Goal: Information Seeking & Learning: Understand process/instructions

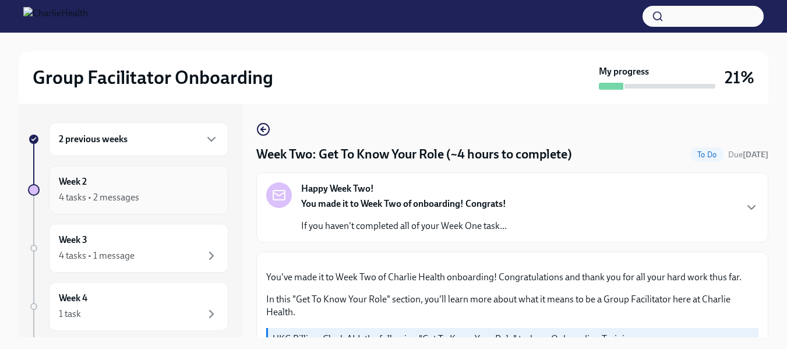
click at [131, 195] on div "4 tasks • 2 messages" at bounding box center [99, 197] width 80 height 13
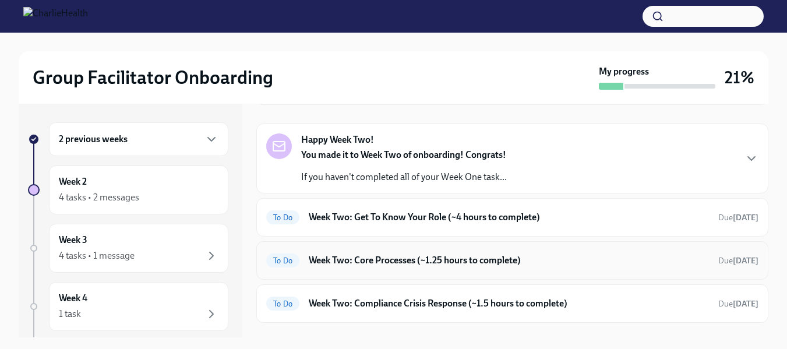
scroll to position [117, 0]
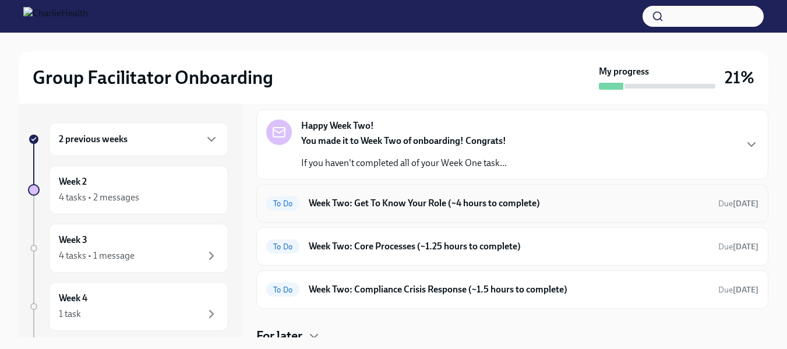
click at [449, 205] on h6 "Week Two: Get To Know Your Role (~4 hours to complete)" at bounding box center [509, 203] width 400 height 13
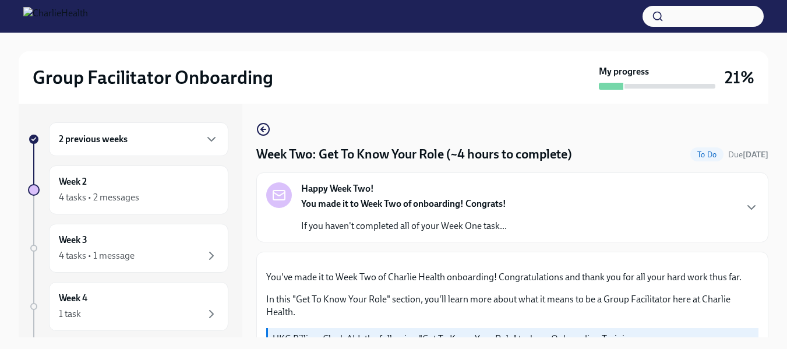
click at [165, 140] on div "2 previous weeks" at bounding box center [139, 139] width 160 height 14
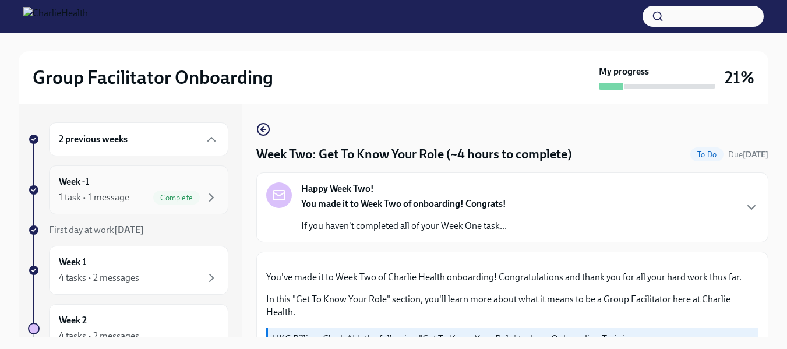
click at [167, 178] on div "Week -1 1 task • 1 message Complete" at bounding box center [139, 189] width 160 height 29
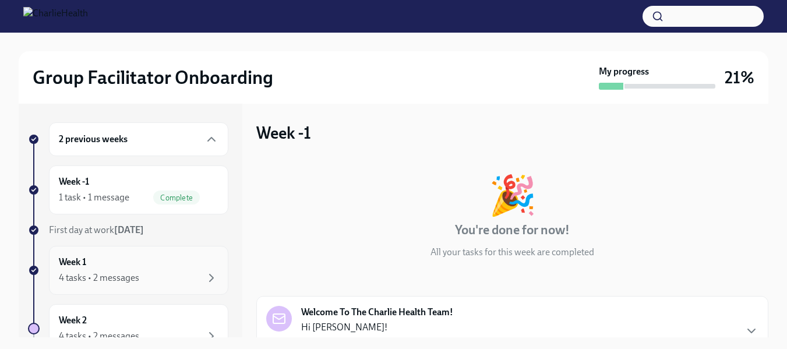
click at [168, 259] on div "Week 1 4 tasks • 2 messages" at bounding box center [139, 270] width 160 height 29
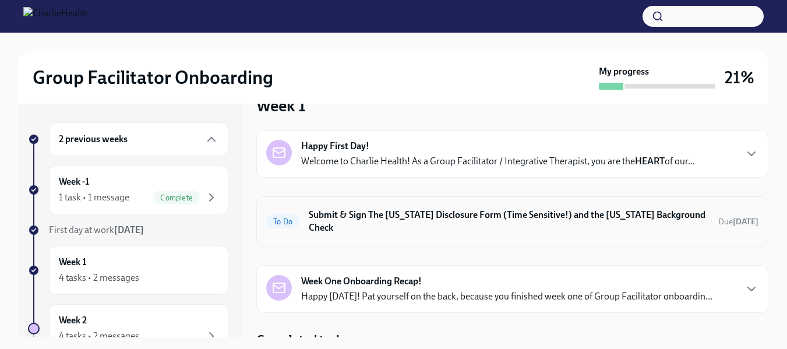
scroll to position [39, 0]
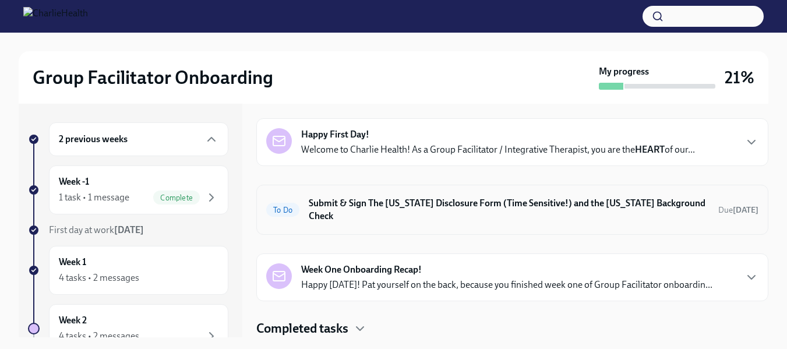
click at [483, 208] on h6 "Submit & Sign The [US_STATE] Disclosure Form (Time Sensitive!) and the [US_STAT…" at bounding box center [509, 210] width 400 height 26
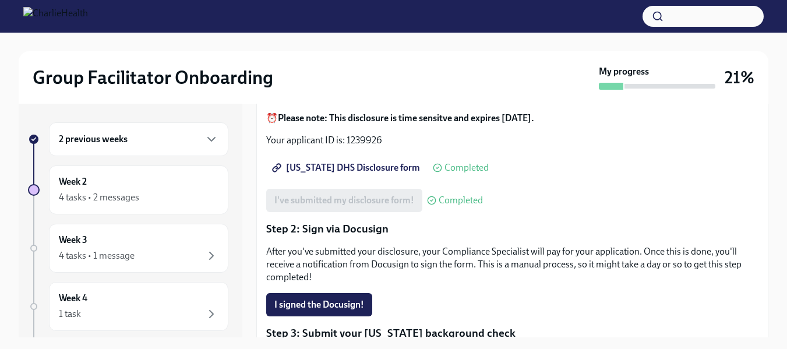
scroll to position [175, 0]
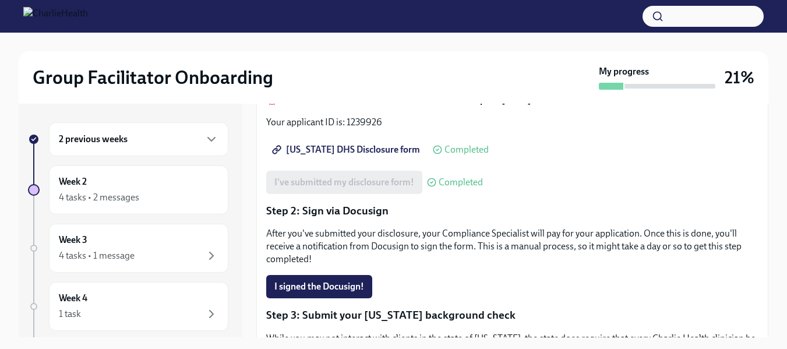
click at [346, 143] on link "[US_STATE] DHS Disclosure form" at bounding box center [347, 149] width 162 height 23
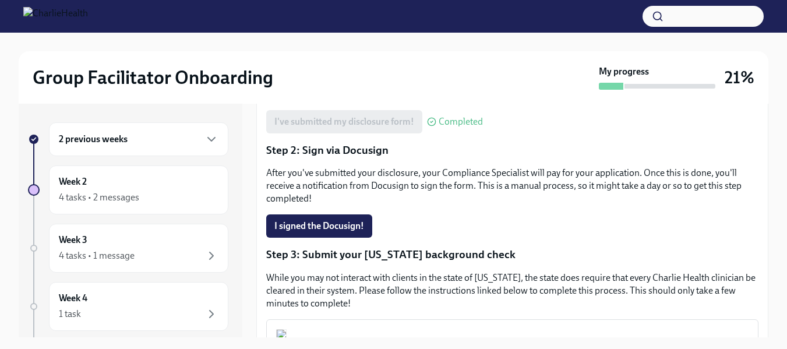
scroll to position [216, 0]
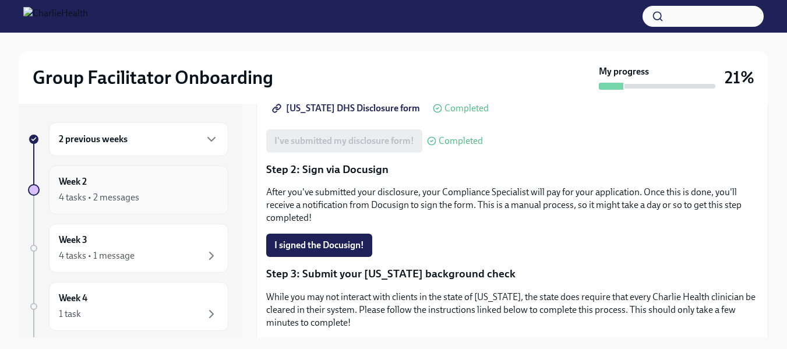
click at [149, 191] on div "4 tasks • 2 messages" at bounding box center [139, 198] width 160 height 14
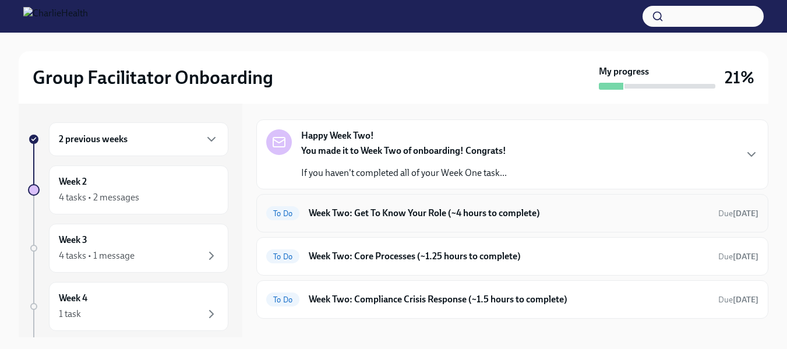
scroll to position [117, 0]
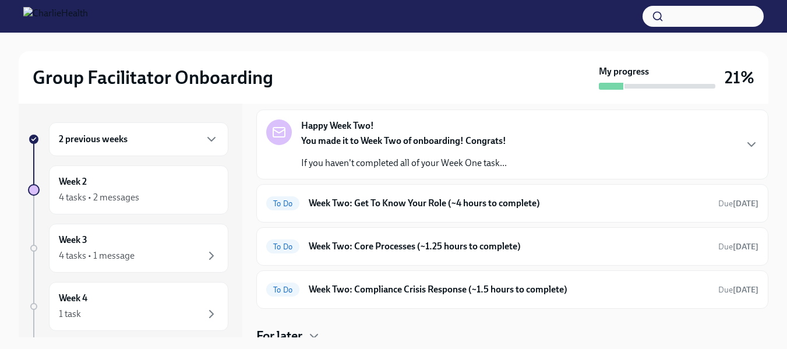
click at [433, 155] on div "You made it to Week Two of onboarding! Congrats! If you haven't completed all o…" at bounding box center [404, 152] width 206 height 35
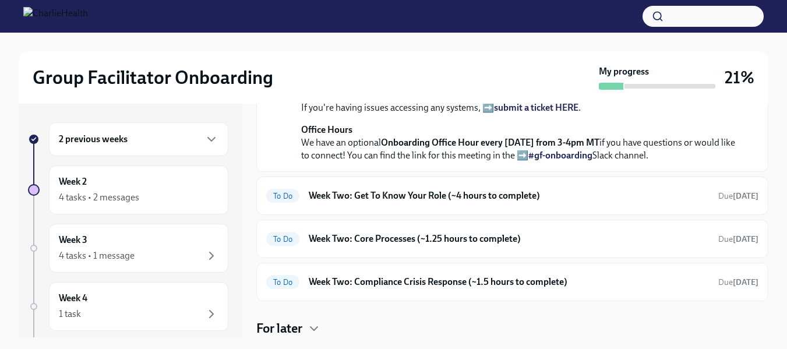
scroll to position [524, 0]
click at [436, 202] on h6 "Week Two: Get To Know Your Role (~4 hours to complete)" at bounding box center [509, 195] width 400 height 13
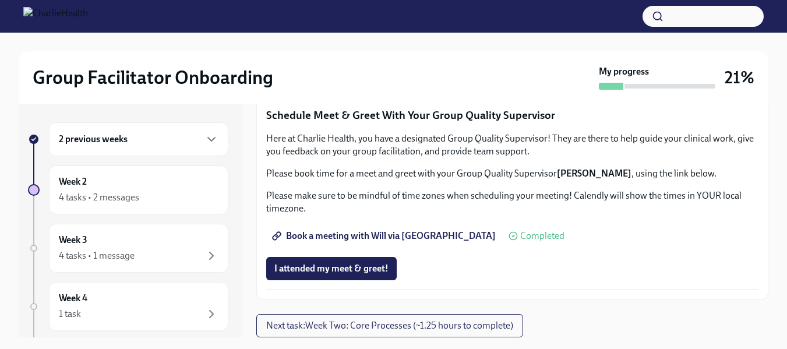
scroll to position [1203, 0]
click at [453, 323] on span "Next task : Week Two: Core Processes (~1.25 hours to complete)" at bounding box center [389, 326] width 247 height 12
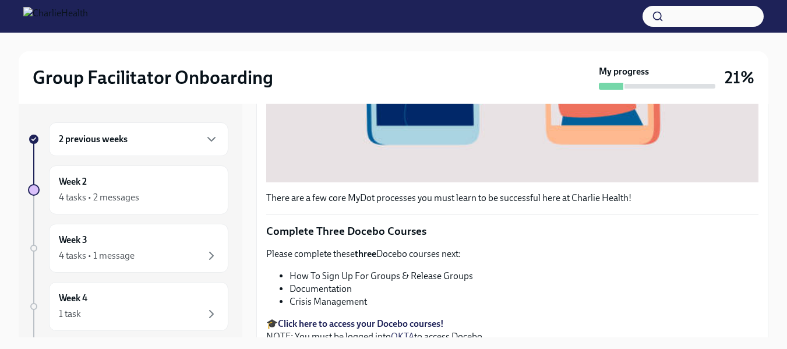
scroll to position [466, 0]
